Goal: Use online tool/utility: Utilize a website feature to perform a specific function

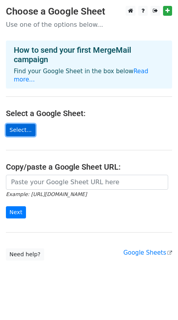
click at [23, 124] on link "Select..." at bounding box center [21, 130] width 30 height 12
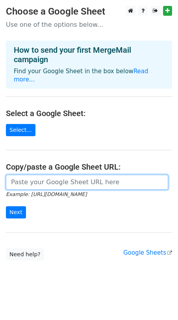
click at [45, 175] on input "url" at bounding box center [87, 182] width 162 height 15
paste input "Mail Merge Prep Preview"
click at [49, 175] on input "Mail Merge Prep Preview" at bounding box center [87, 182] width 162 height 15
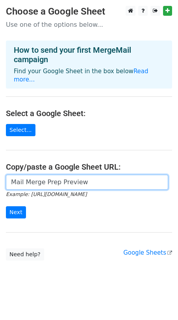
paste input "https://docs.google.com/spreadsheets/d/13xAO8VoDQ-wKVxtJu1qXQM1p-FrgAGXg1vlEEcC…"
type input "https://docs.google.com/spreadsheets/d/13xAO8VoDQ-wKVxtJu1qXQM1p-FrgAGXg1vlEEcC…"
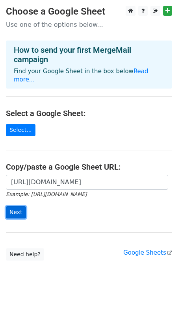
scroll to position [0, 0]
click at [17, 206] on input "Next" at bounding box center [16, 212] width 20 height 12
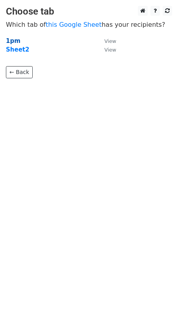
click at [13, 43] on strong "1pm" at bounding box center [13, 40] width 15 height 7
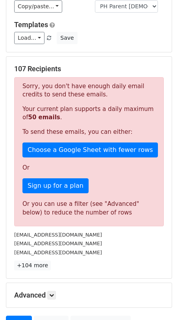
scroll to position [168, 0]
